Goal: Navigation & Orientation: Find specific page/section

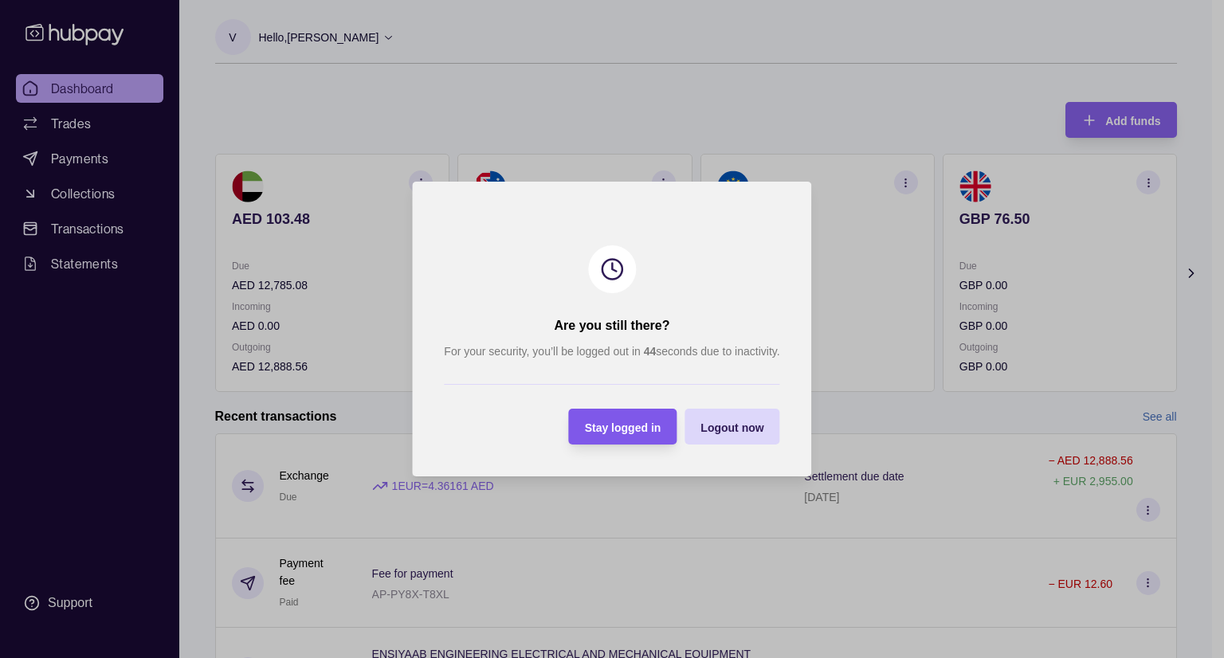
click at [612, 437] on div "Stay logged in" at bounding box center [611, 427] width 100 height 36
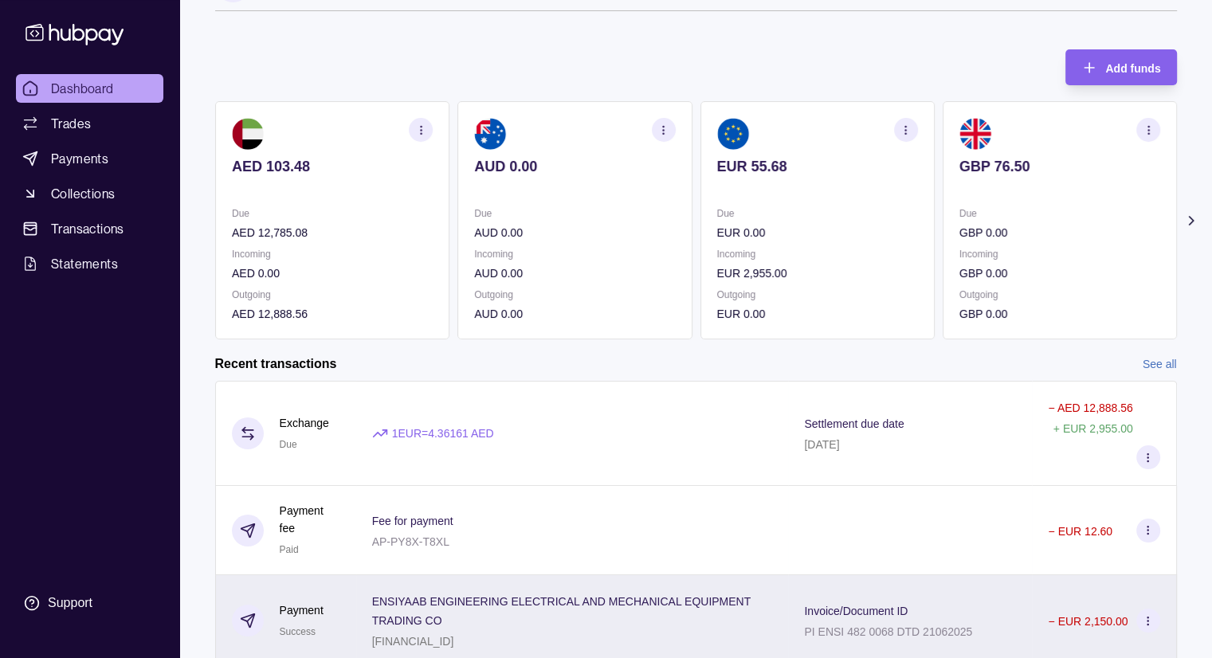
scroll to position [80, 0]
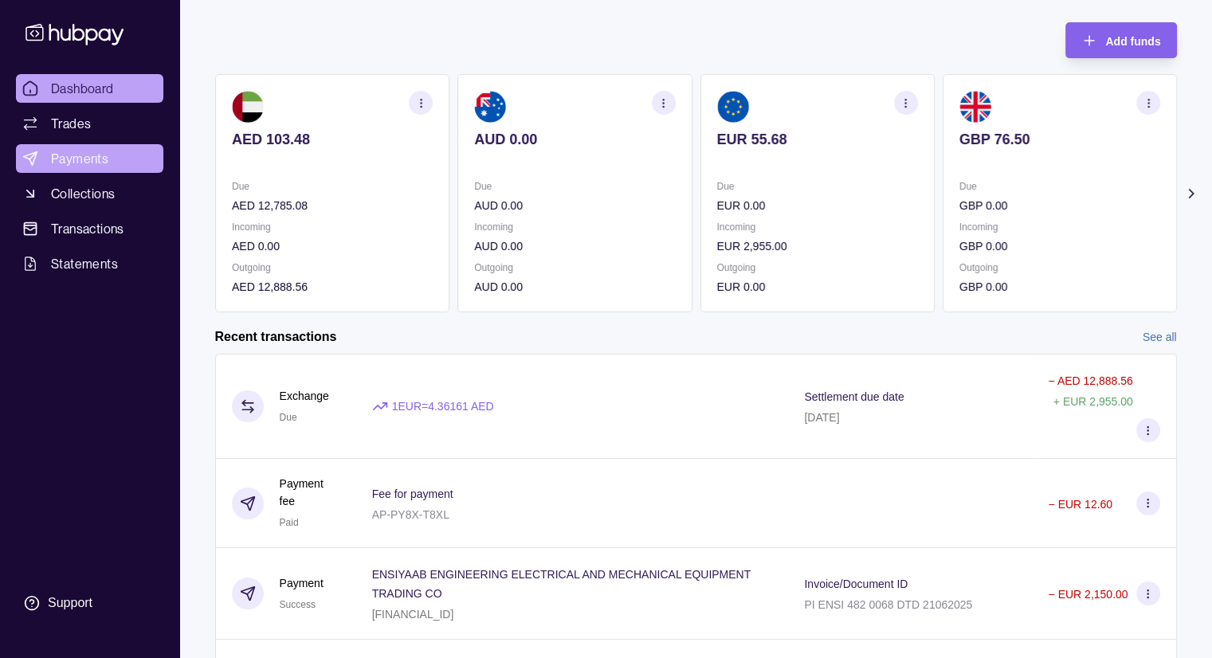
click at [81, 167] on span "Payments" at bounding box center [79, 158] width 57 height 19
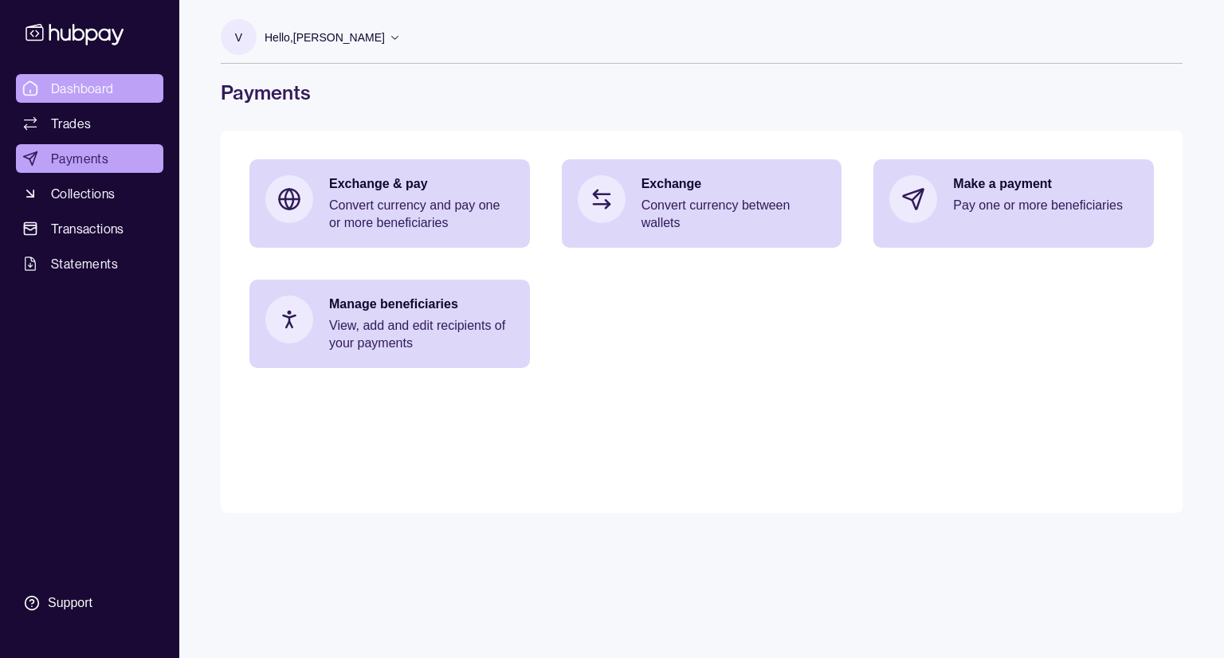
click at [102, 90] on span "Dashboard" at bounding box center [82, 88] width 63 height 19
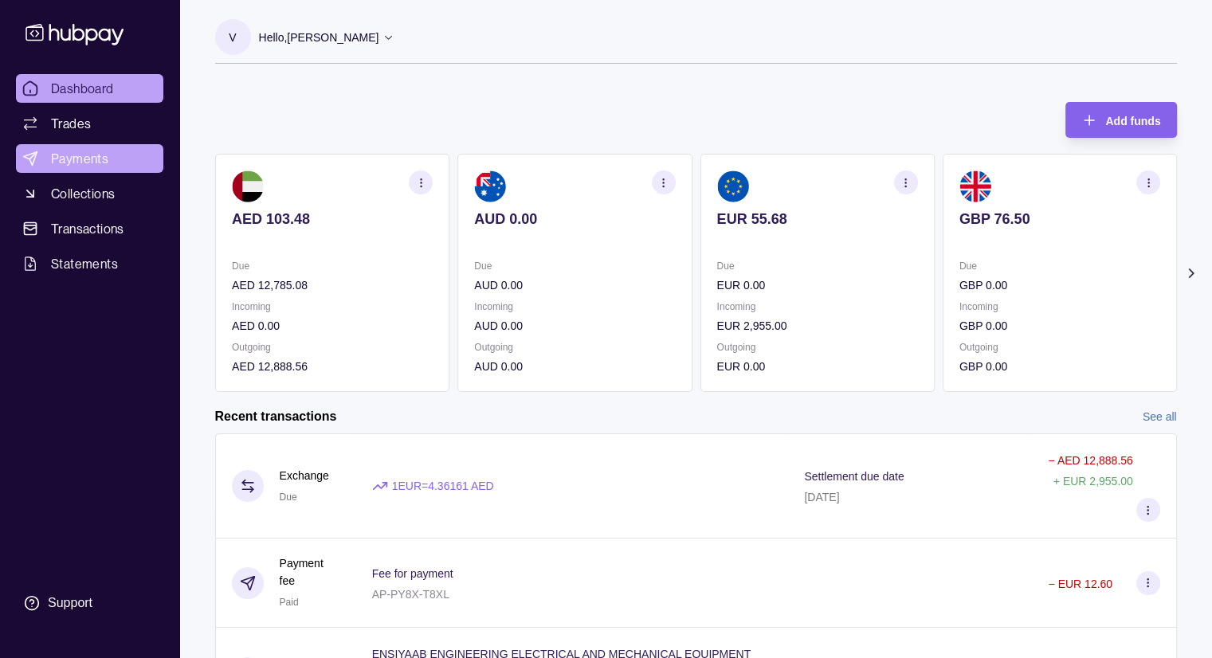
click at [115, 169] on link "Payments" at bounding box center [89, 158] width 147 height 29
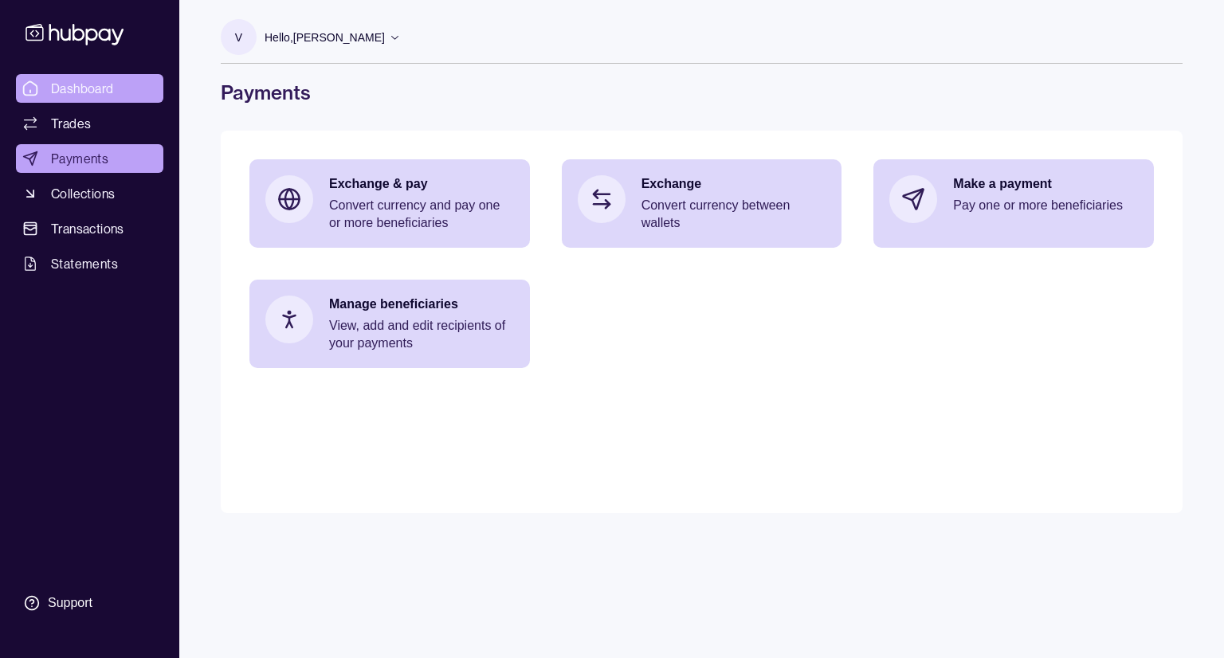
click at [54, 84] on span "Dashboard" at bounding box center [82, 88] width 63 height 19
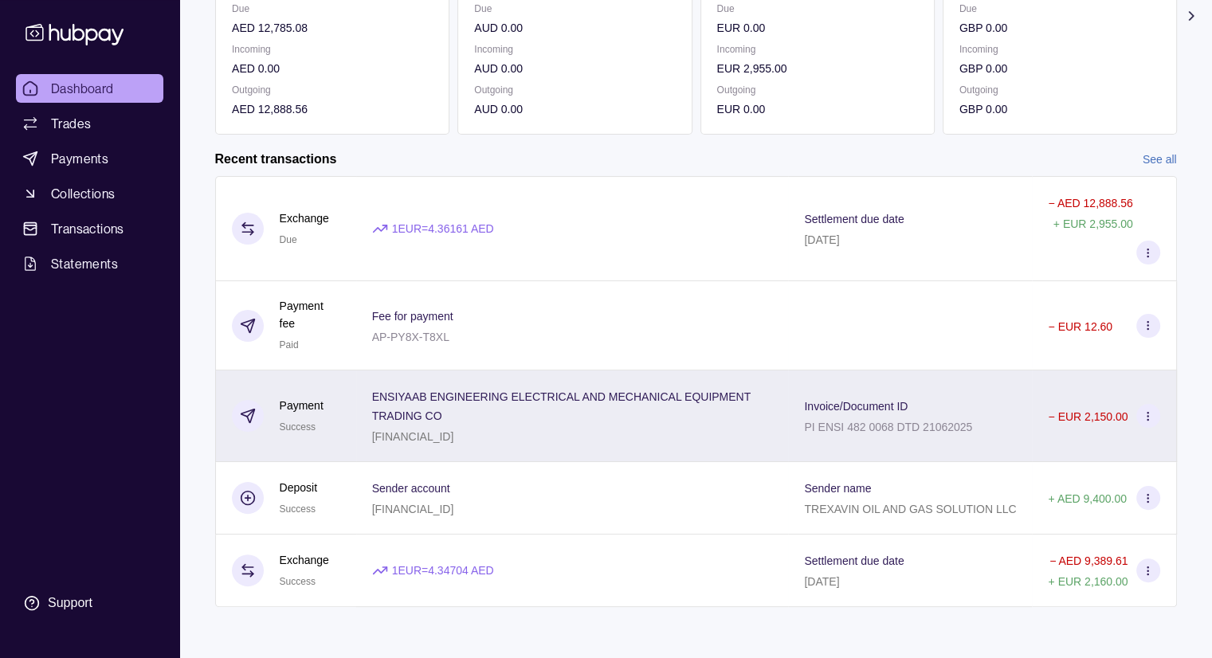
scroll to position [291, 0]
